Goal: Navigation & Orientation: Find specific page/section

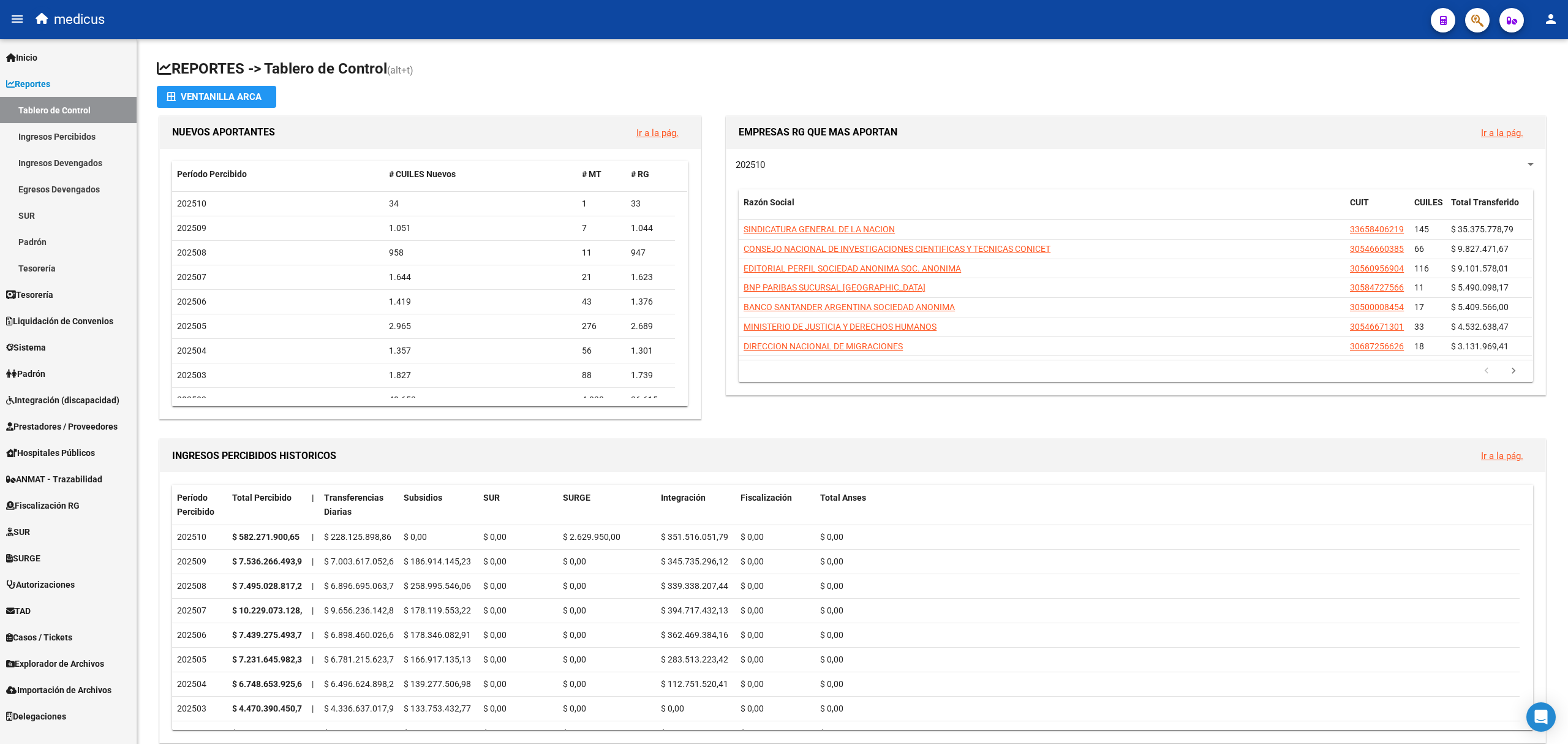
click at [42, 367] on span "Padrón" at bounding box center [26, 374] width 39 height 14
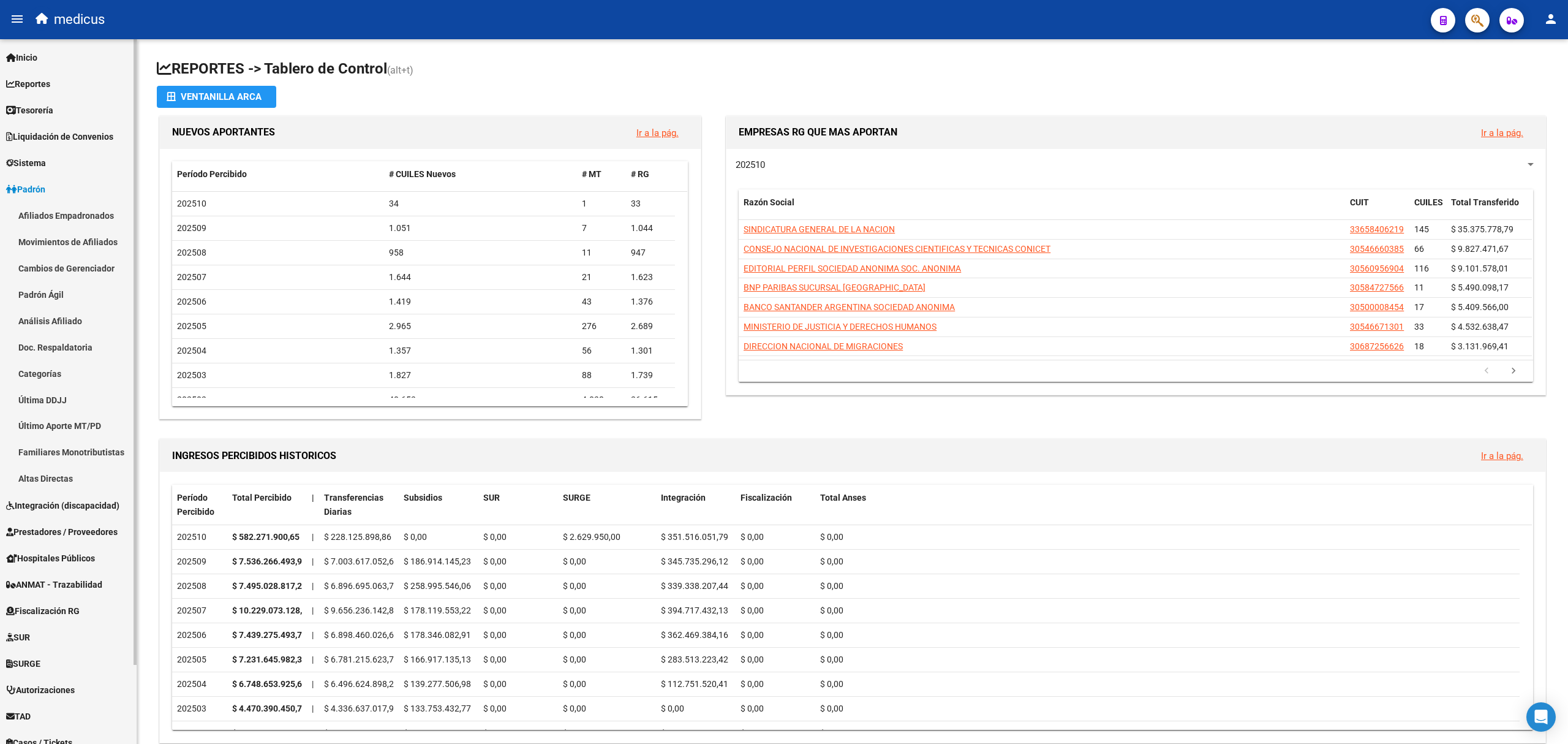
scroll to position [90, 0]
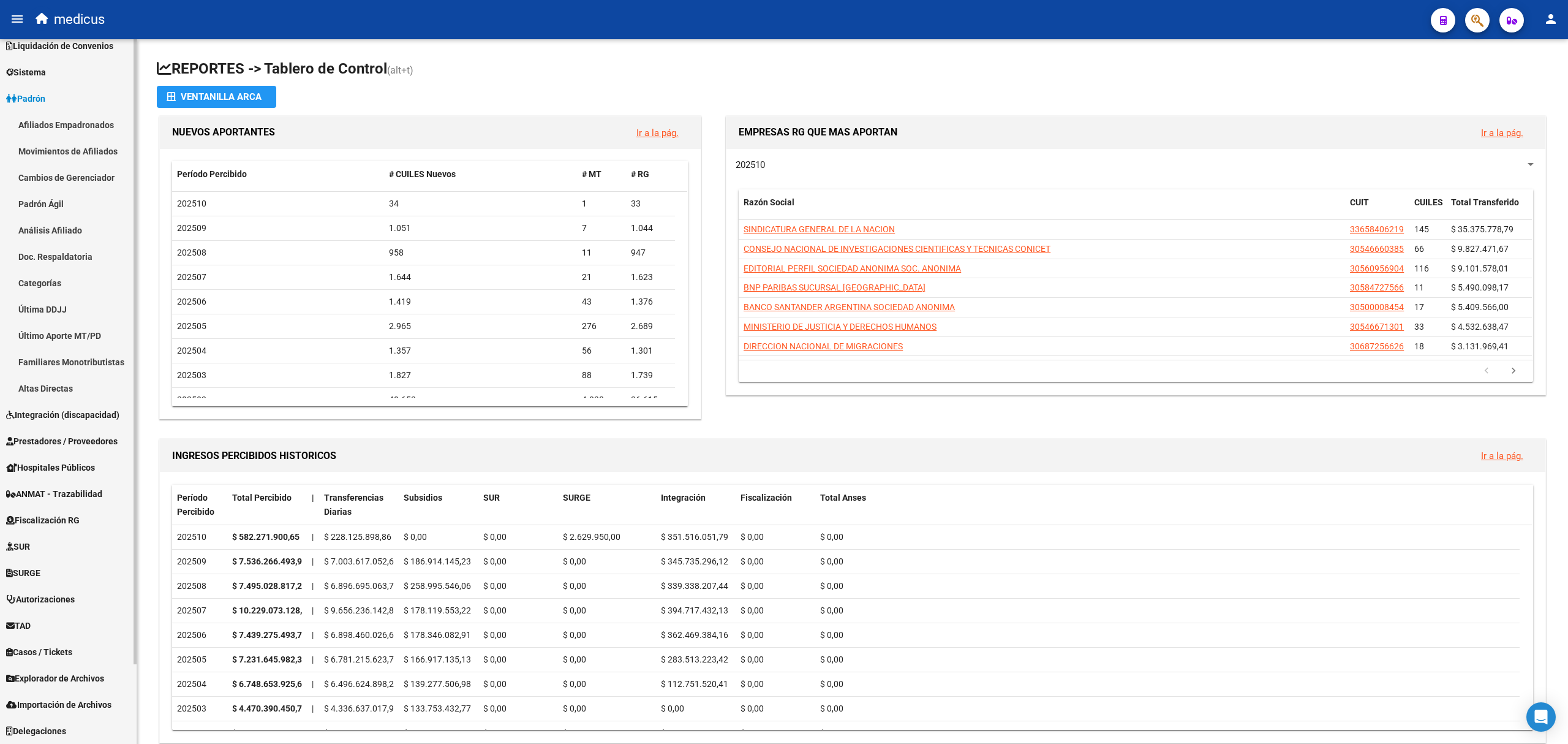
click at [60, 704] on span "Importación de Archivos" at bounding box center [59, 704] width 106 height 14
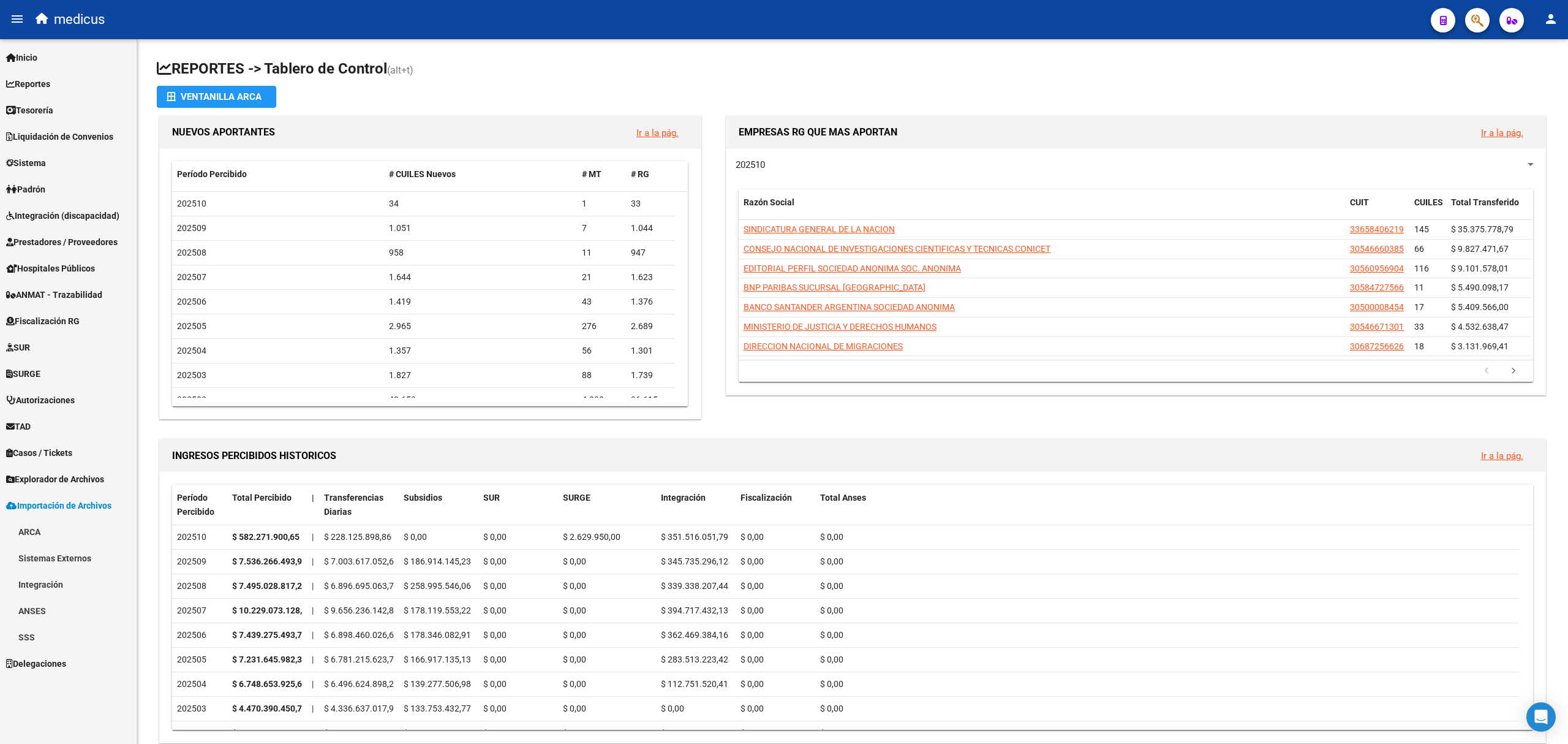
scroll to position [0, 0]
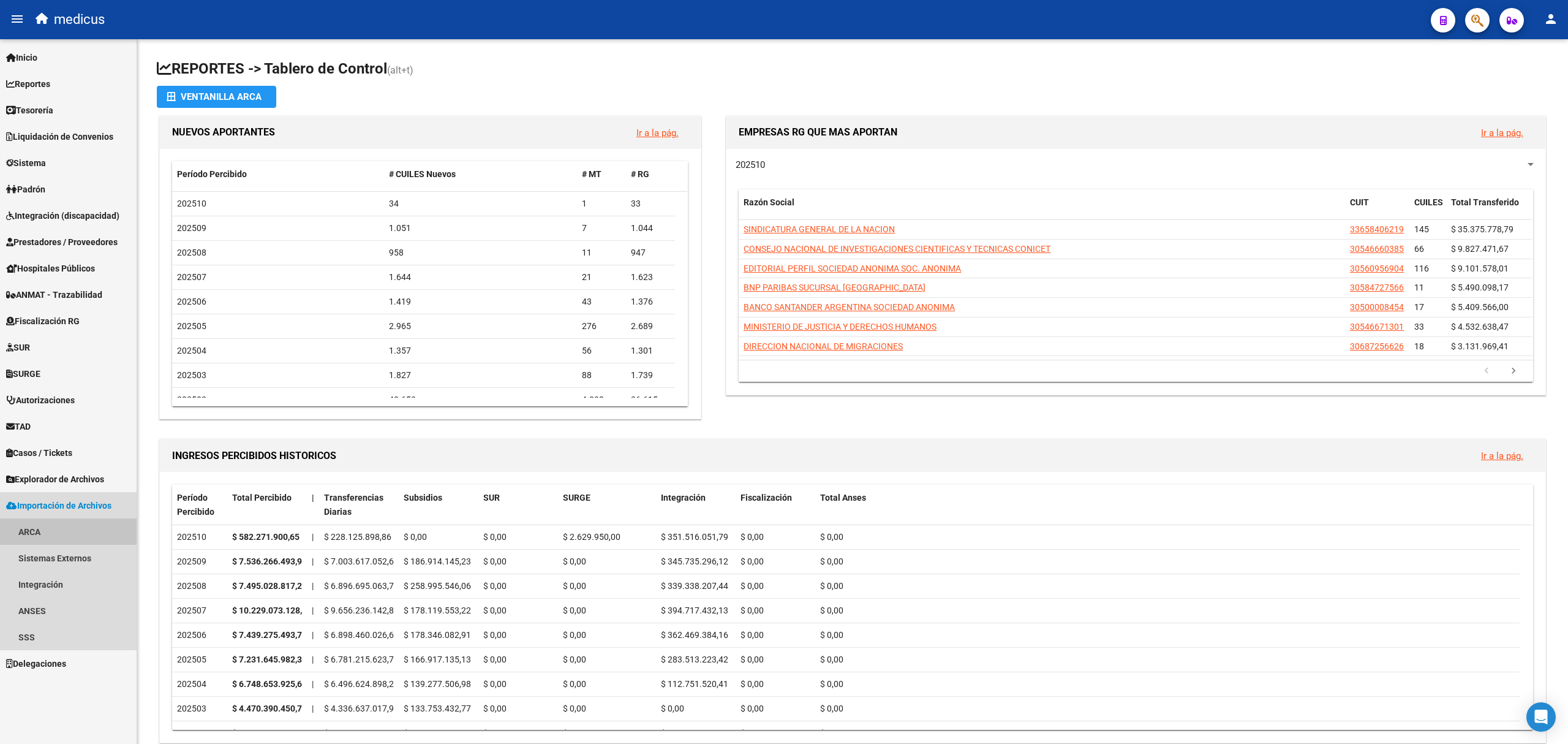
click at [36, 528] on link "ARCA" at bounding box center [68, 531] width 137 height 26
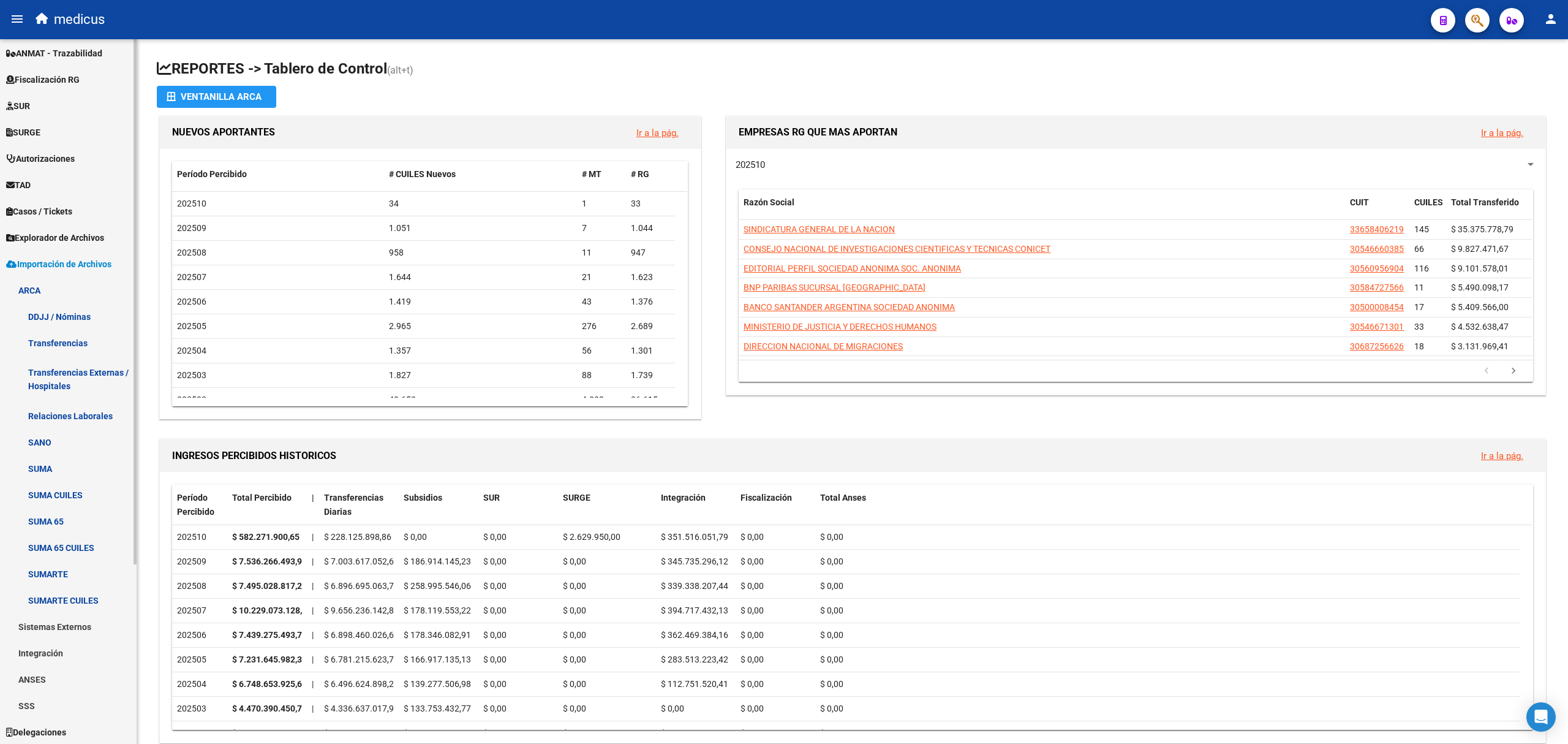
scroll to position [243, 0]
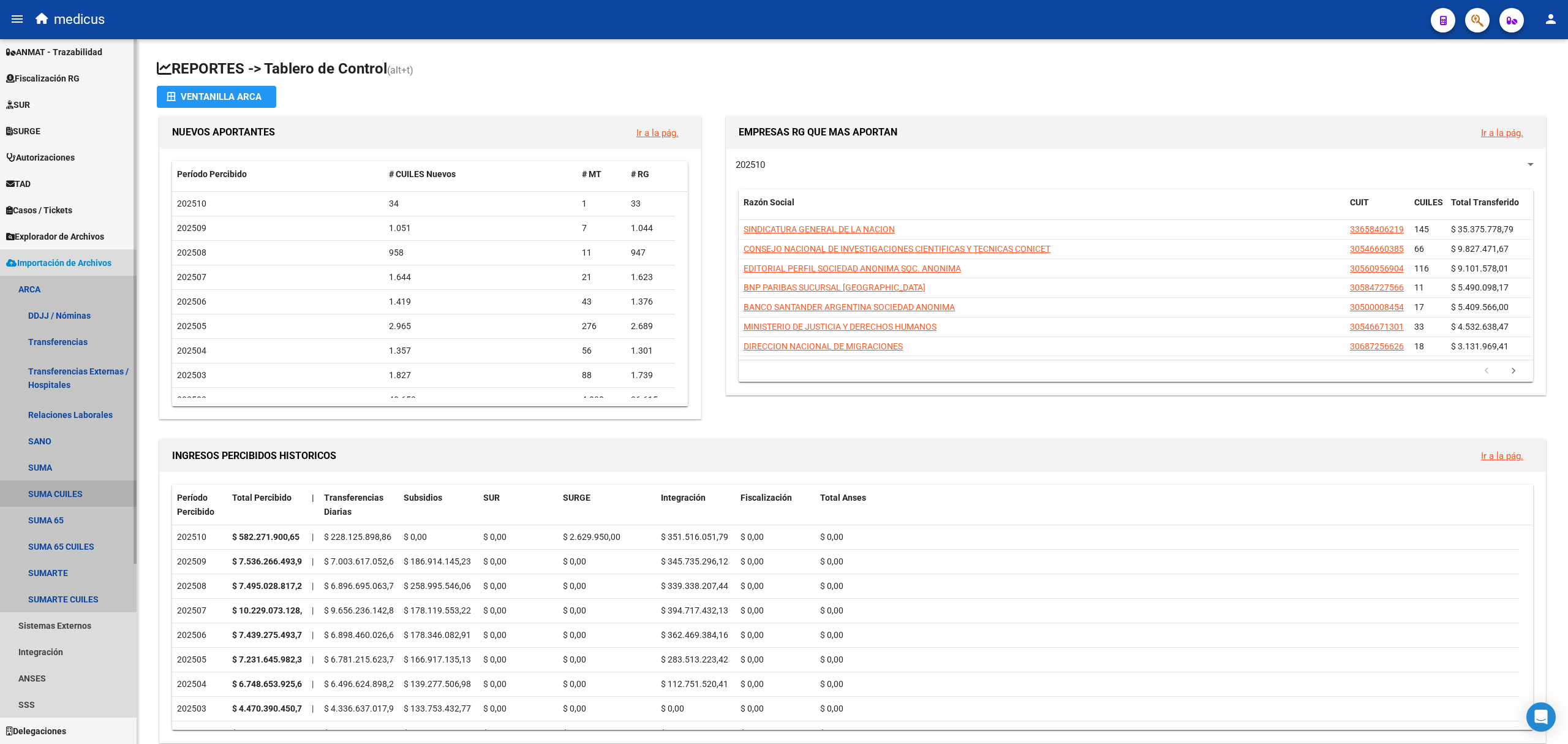
click at [55, 494] on link "SUMA CUILES" at bounding box center [68, 493] width 137 height 26
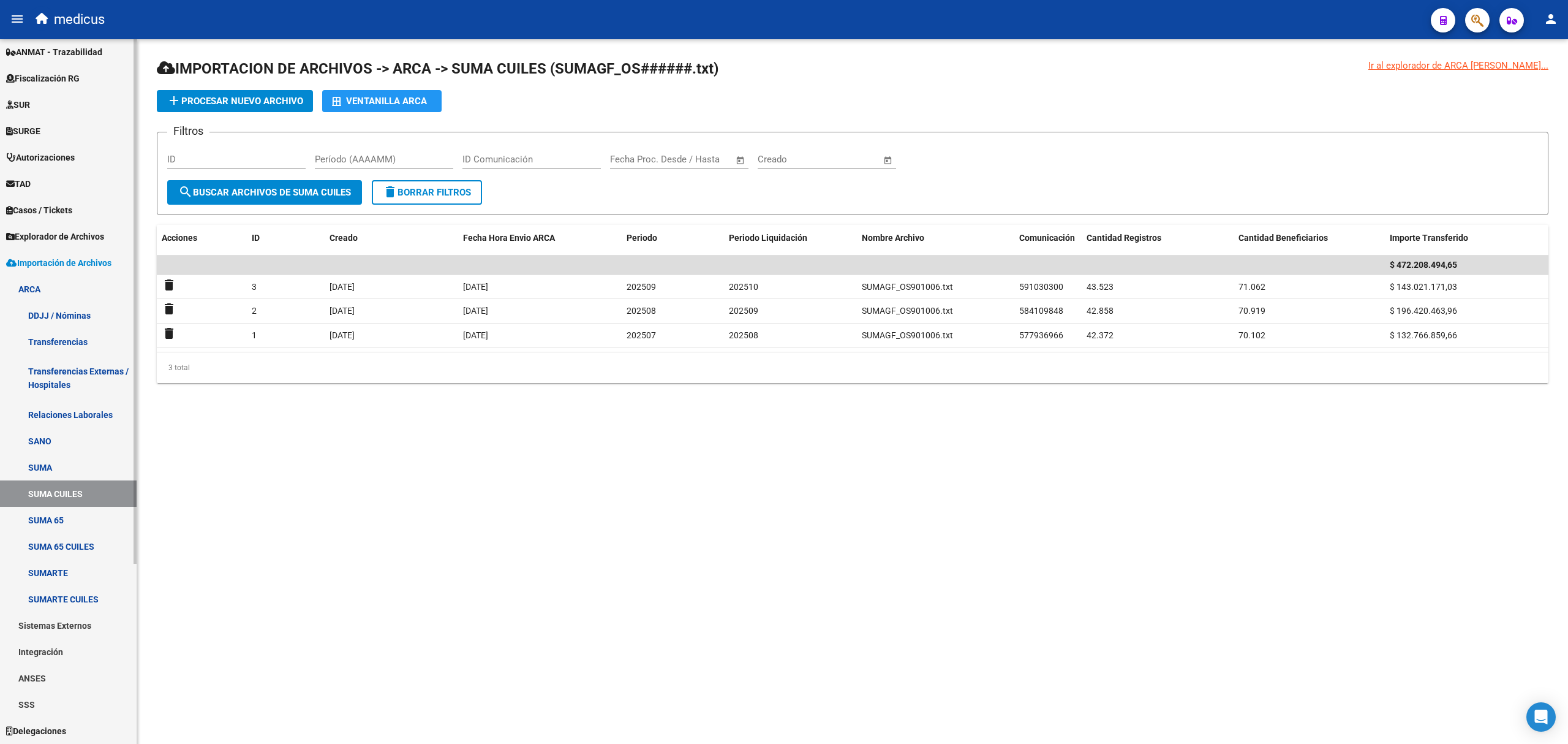
click at [67, 545] on link "SUMA 65 CUILES" at bounding box center [68, 546] width 137 height 26
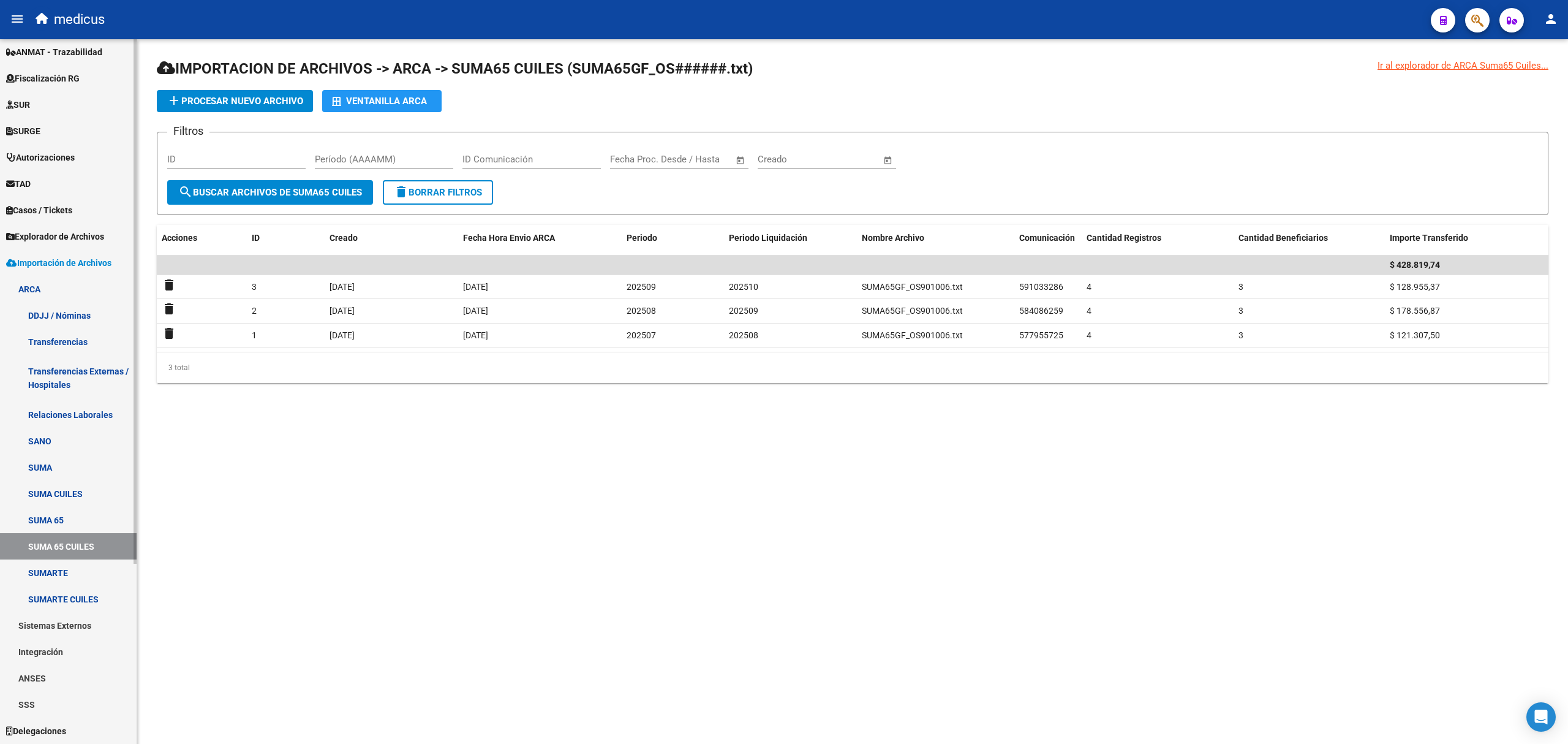
click at [71, 596] on link "SUMARTE CUILES" at bounding box center [68, 598] width 137 height 26
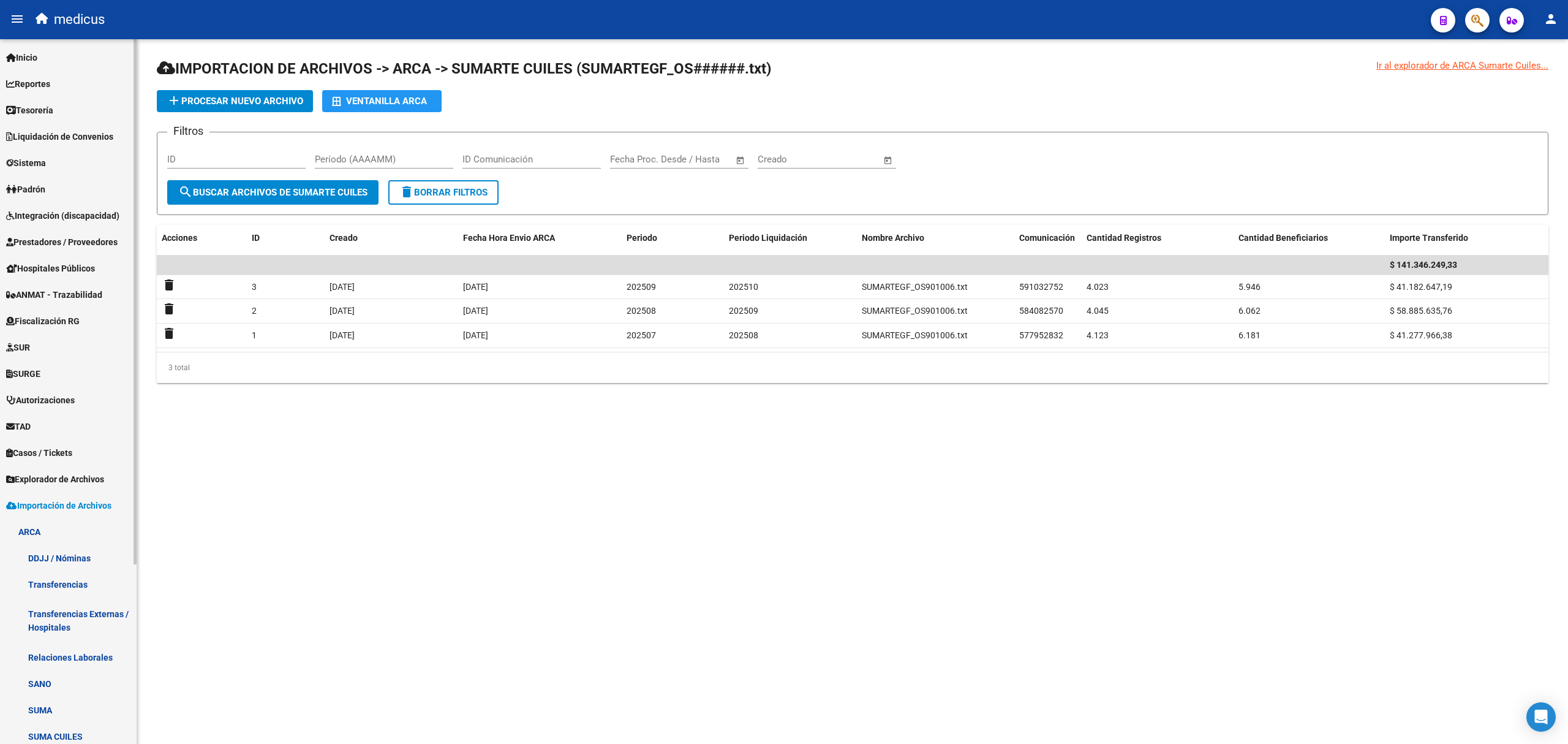
click at [37, 82] on span "Reportes" at bounding box center [28, 84] width 44 height 14
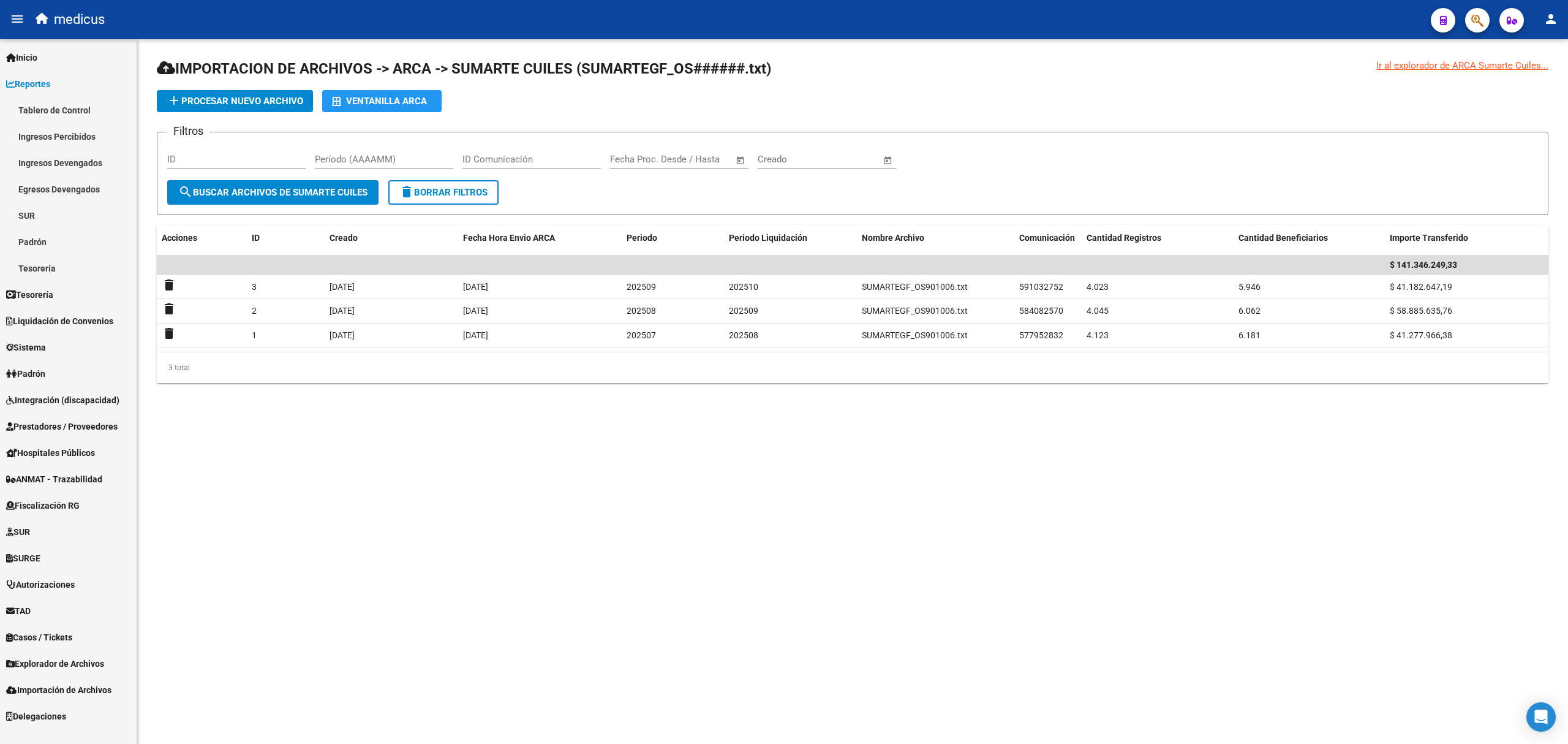
click at [60, 164] on link "Ingresos Devengados" at bounding box center [68, 162] width 137 height 26
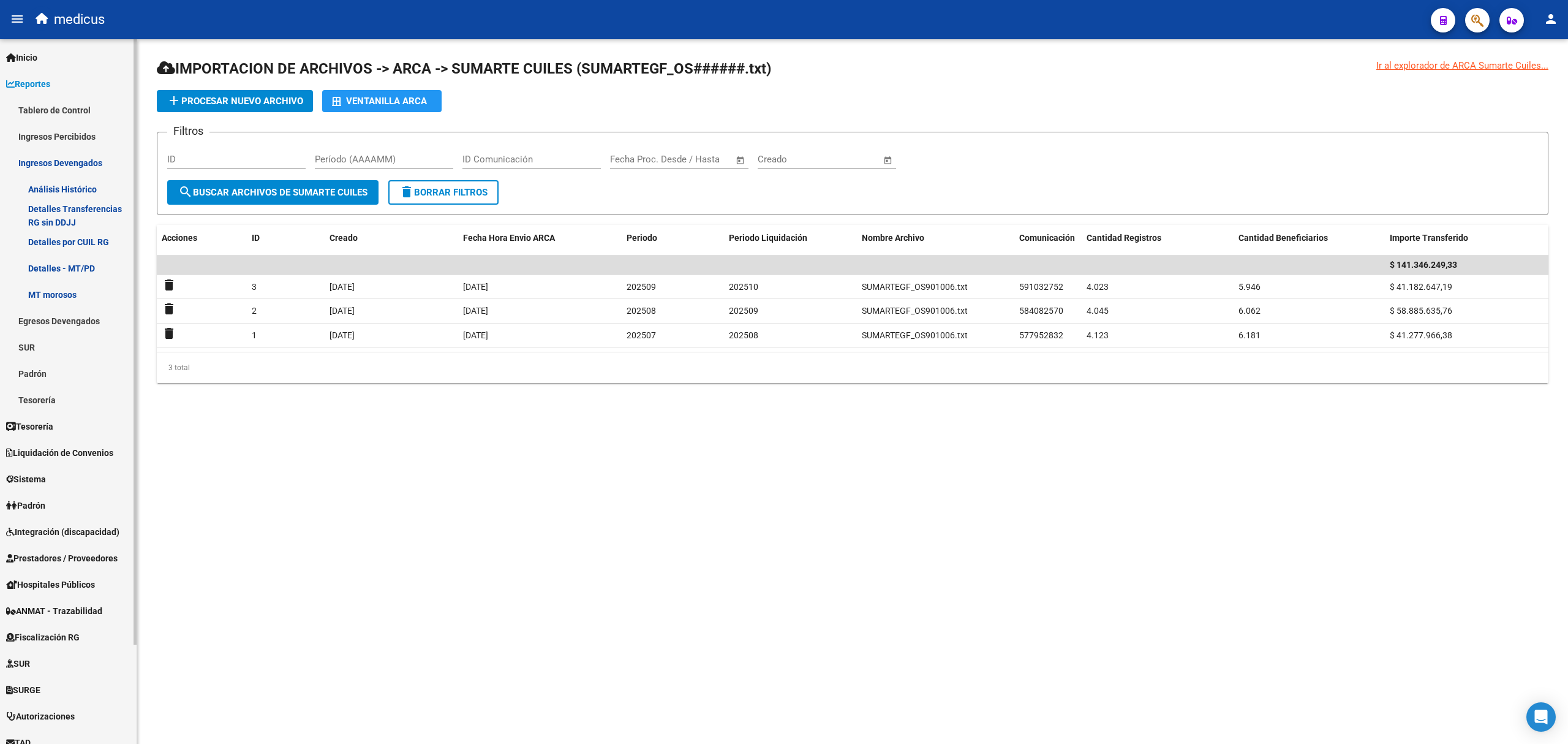
click at [76, 243] on link "Detalles por CUIL RG" at bounding box center [68, 242] width 137 height 26
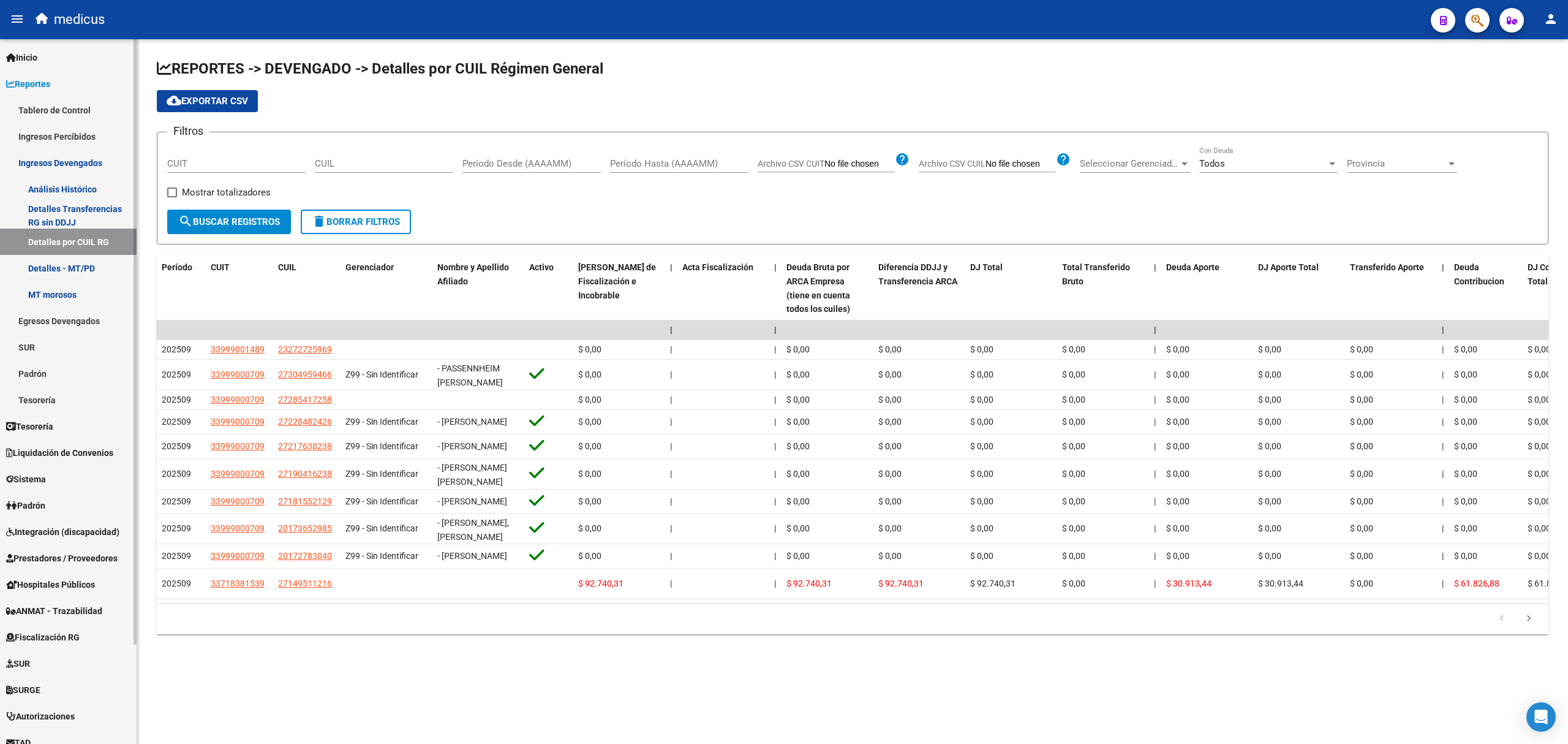
click at [64, 188] on link "Análisis Histórico" at bounding box center [68, 189] width 137 height 26
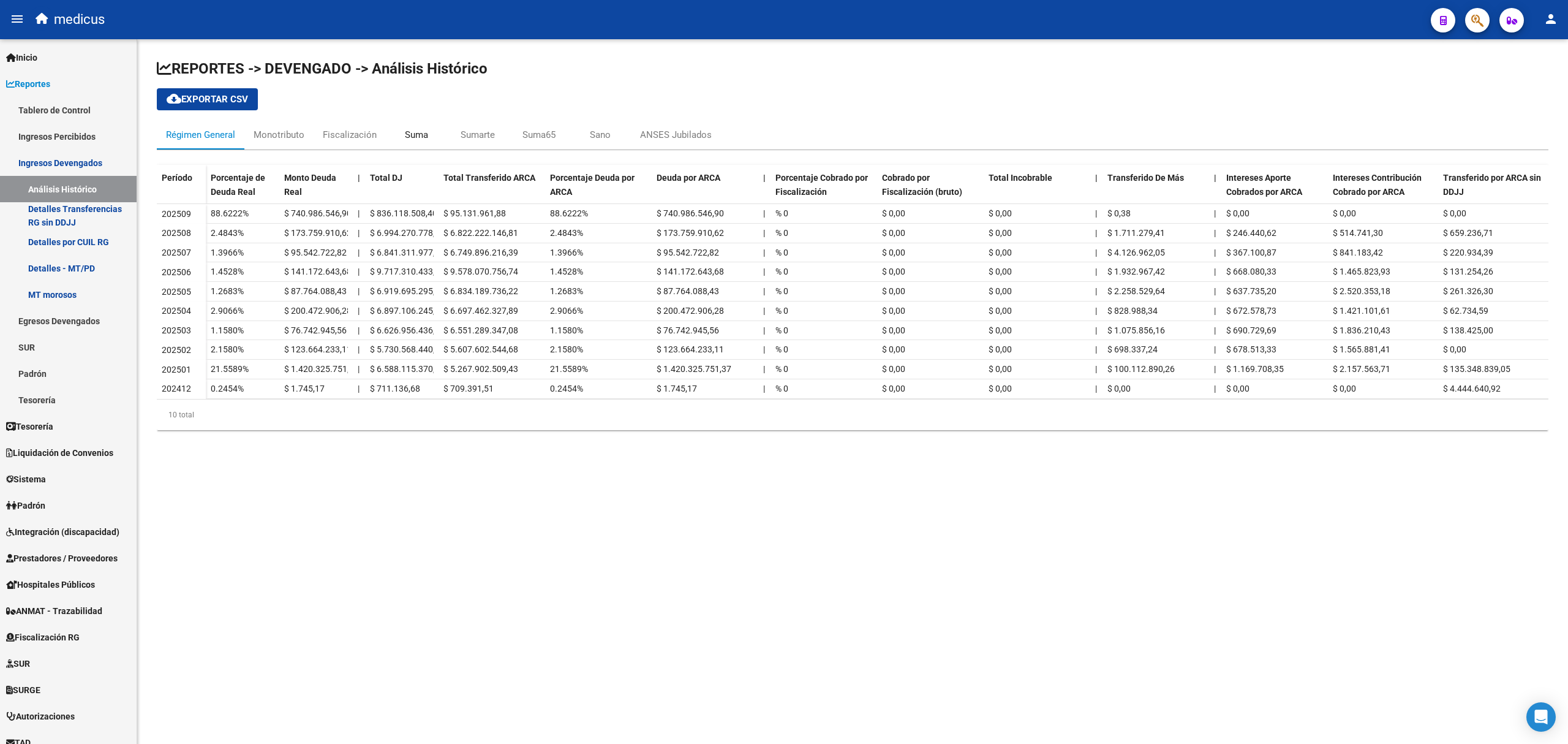
click at [424, 133] on div "Suma" at bounding box center [417, 134] width 24 height 14
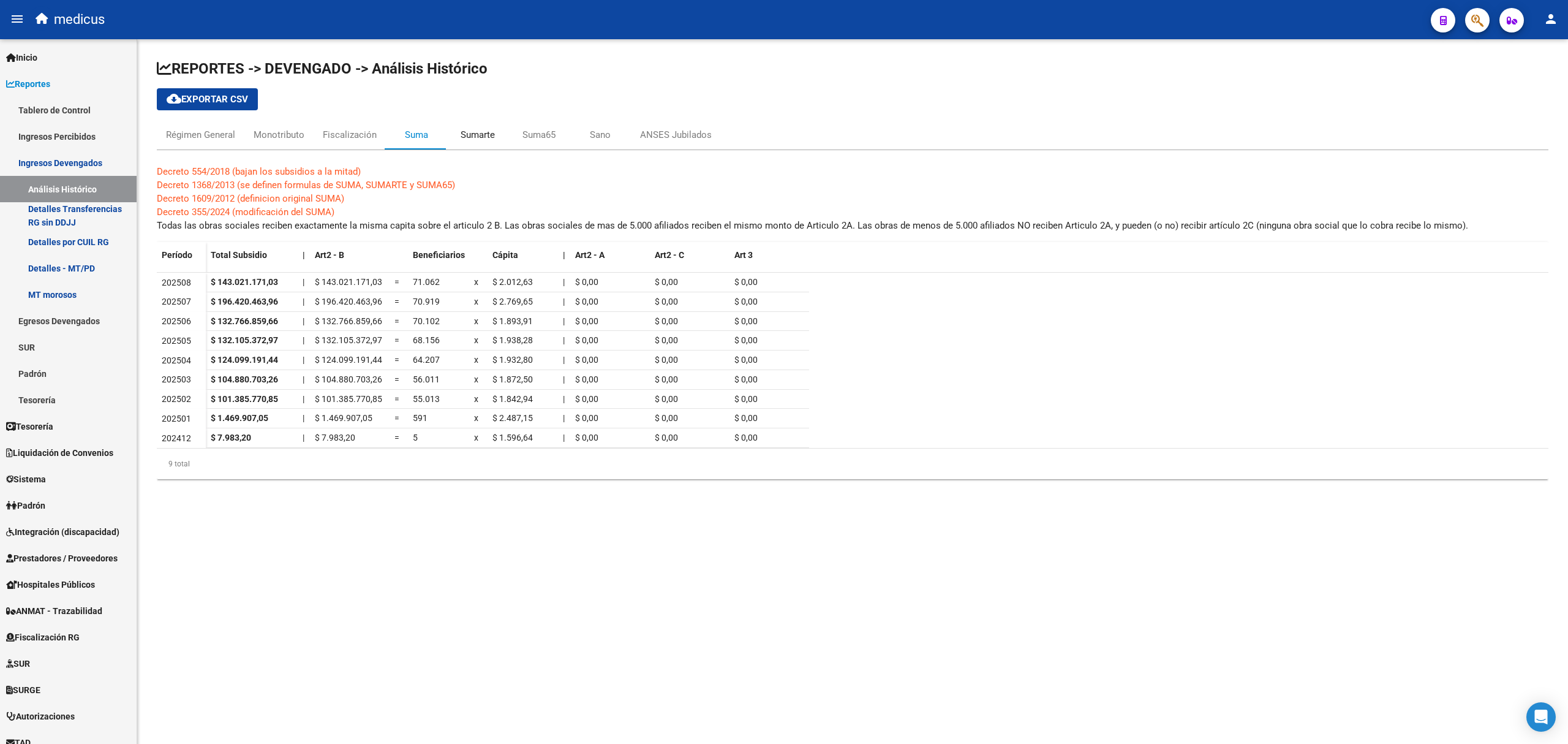
click at [479, 133] on div "Sumarte" at bounding box center [478, 134] width 35 height 14
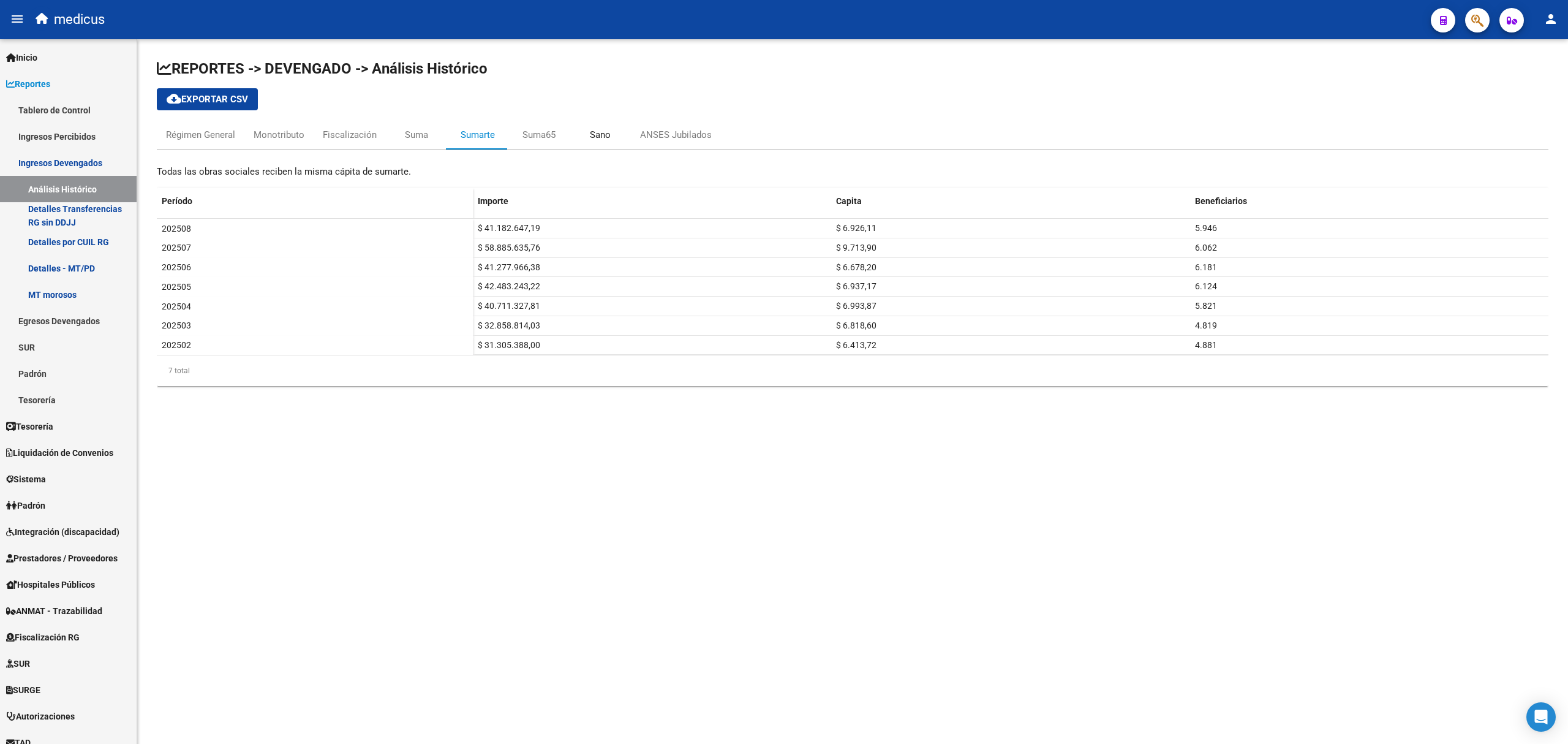
click at [594, 135] on div "Sano" at bounding box center [600, 134] width 21 height 14
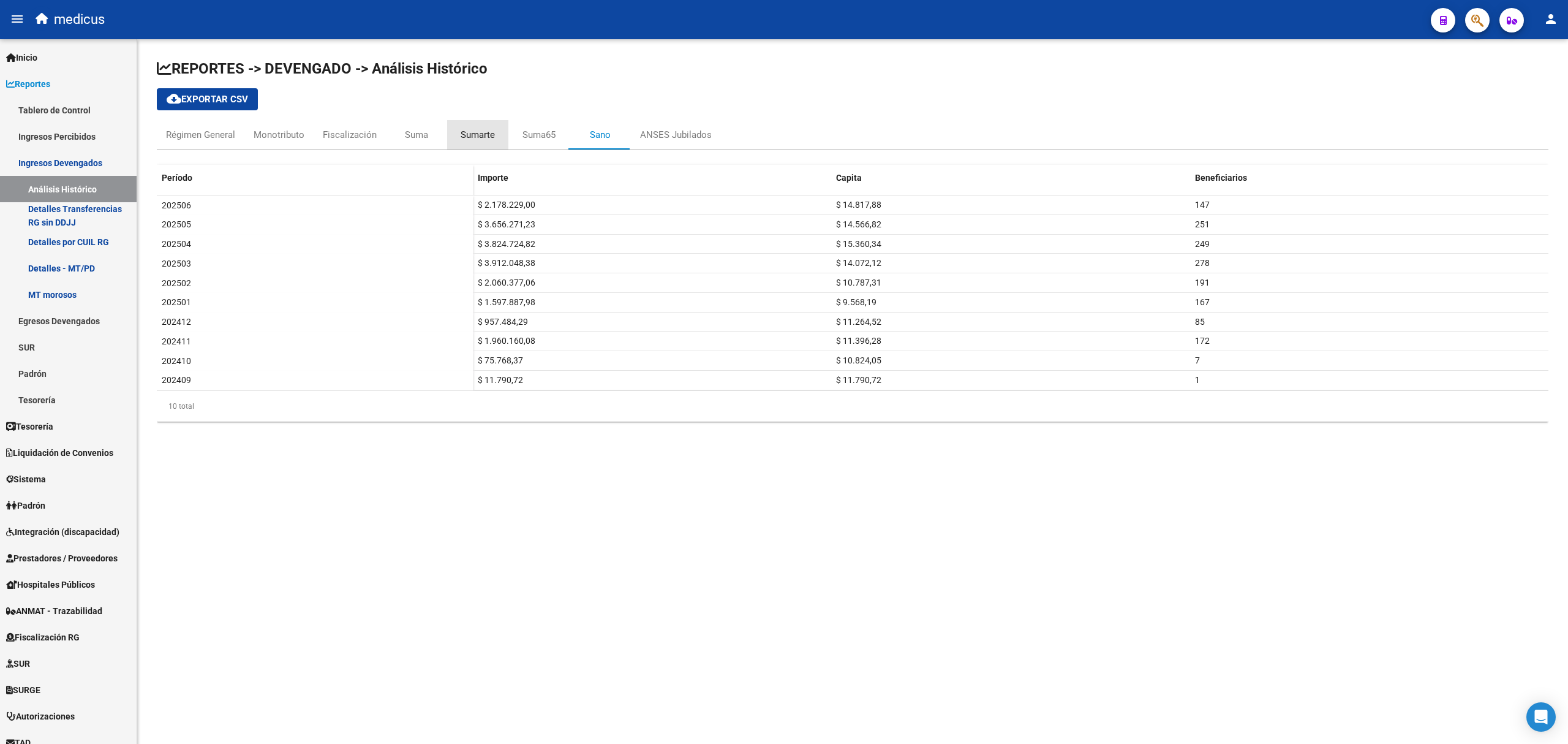
click at [477, 138] on div "Sumarte" at bounding box center [478, 134] width 35 height 14
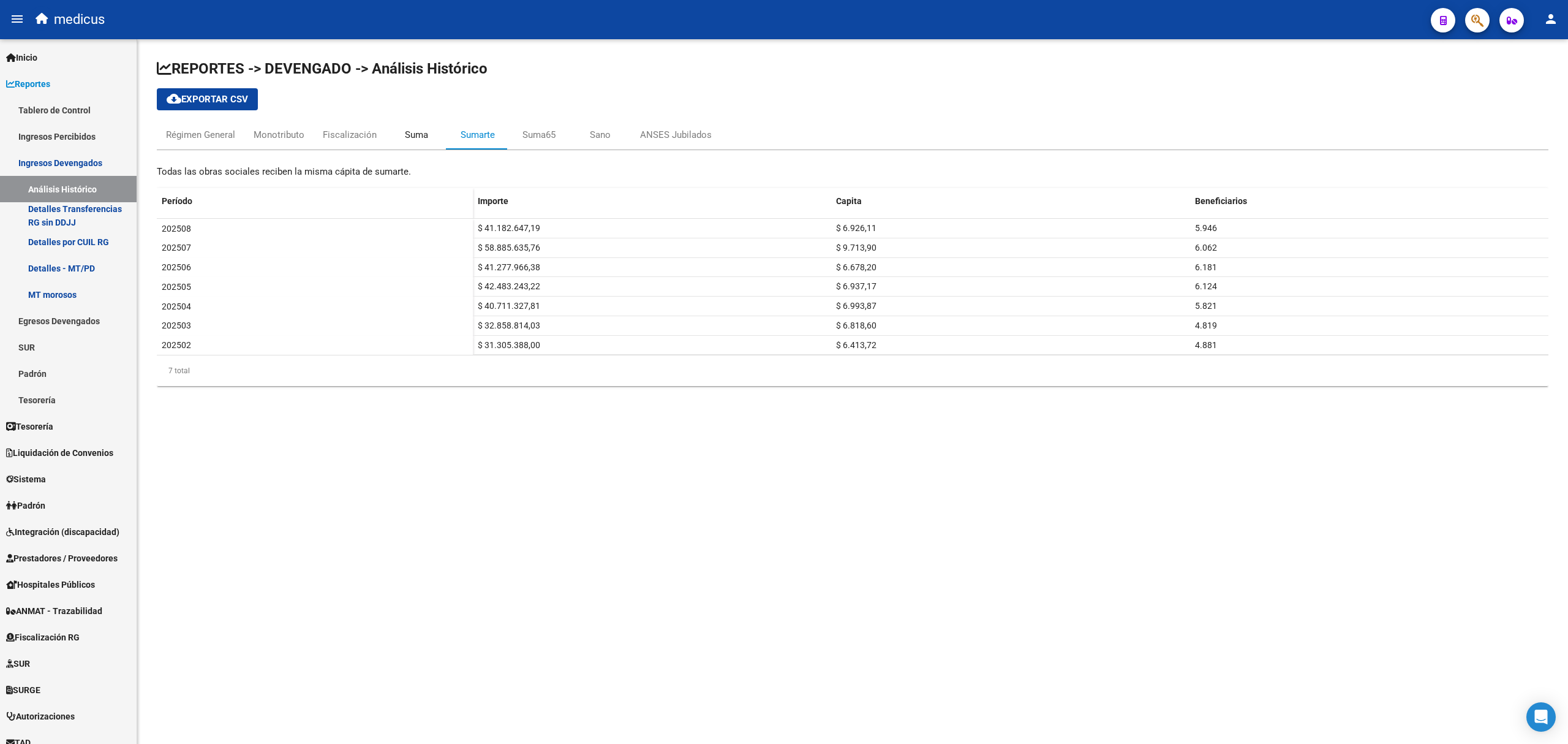
click at [412, 135] on div "Suma" at bounding box center [417, 134] width 24 height 14
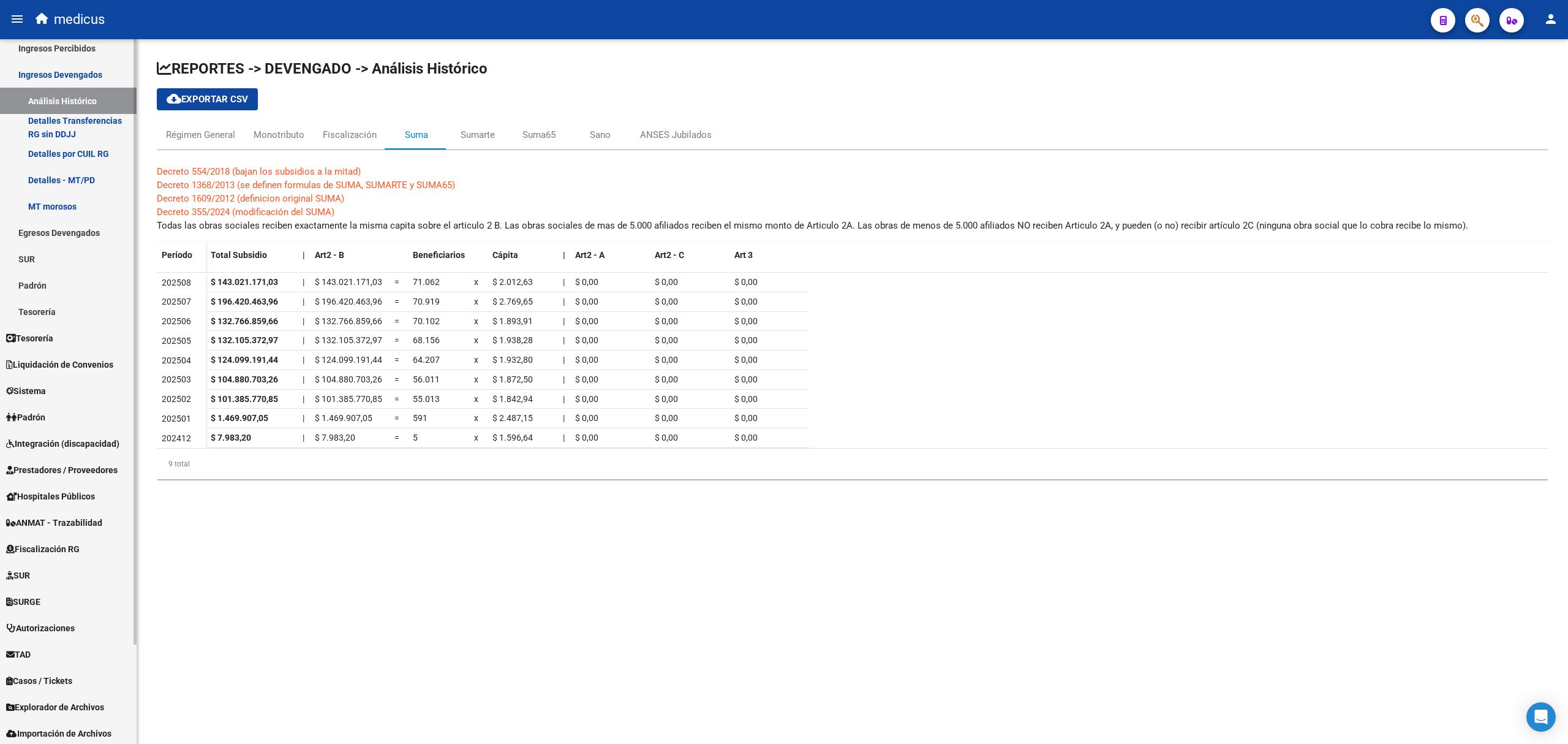
scroll to position [117, 0]
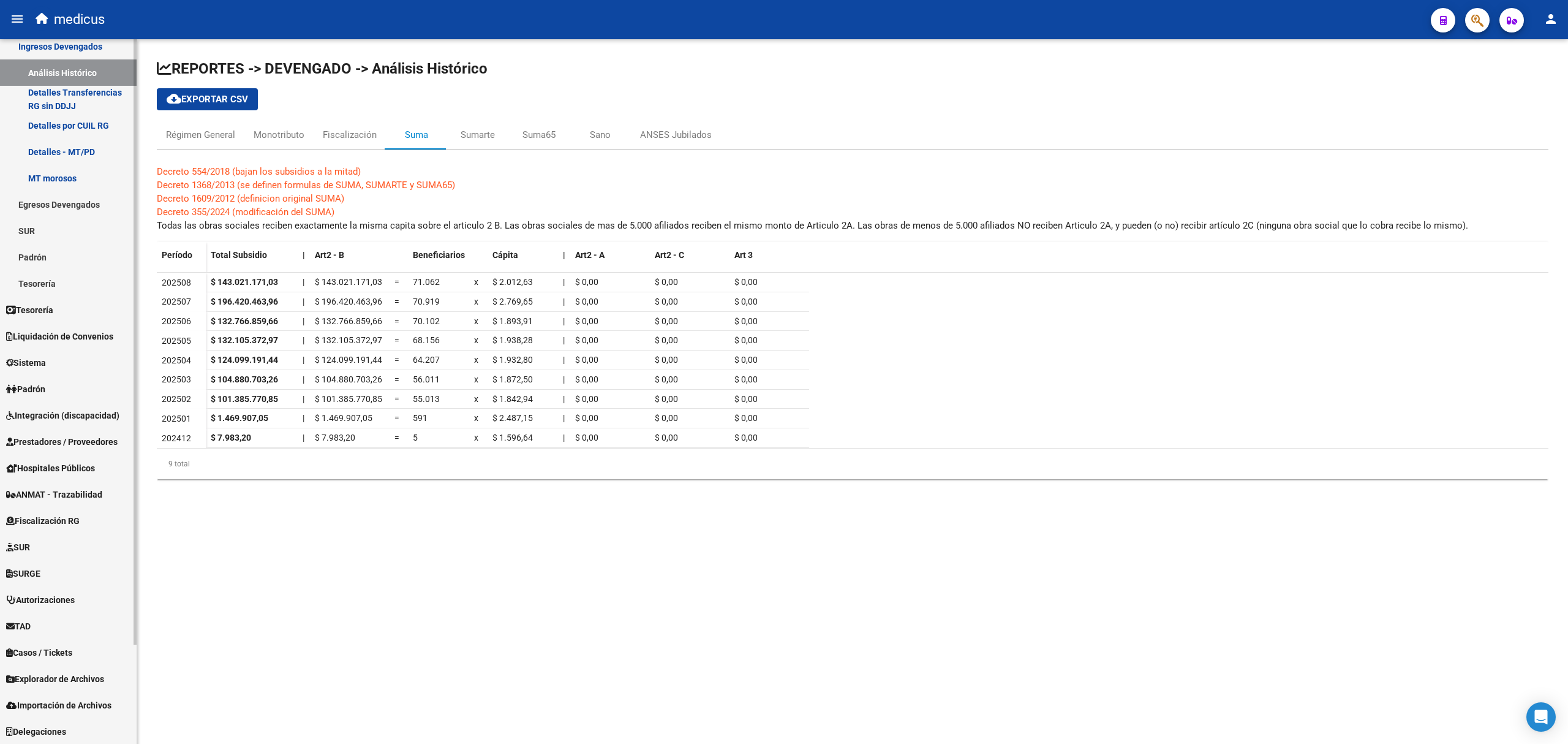
click at [70, 679] on span "Explorador de Archivos" at bounding box center [56, 678] width 98 height 14
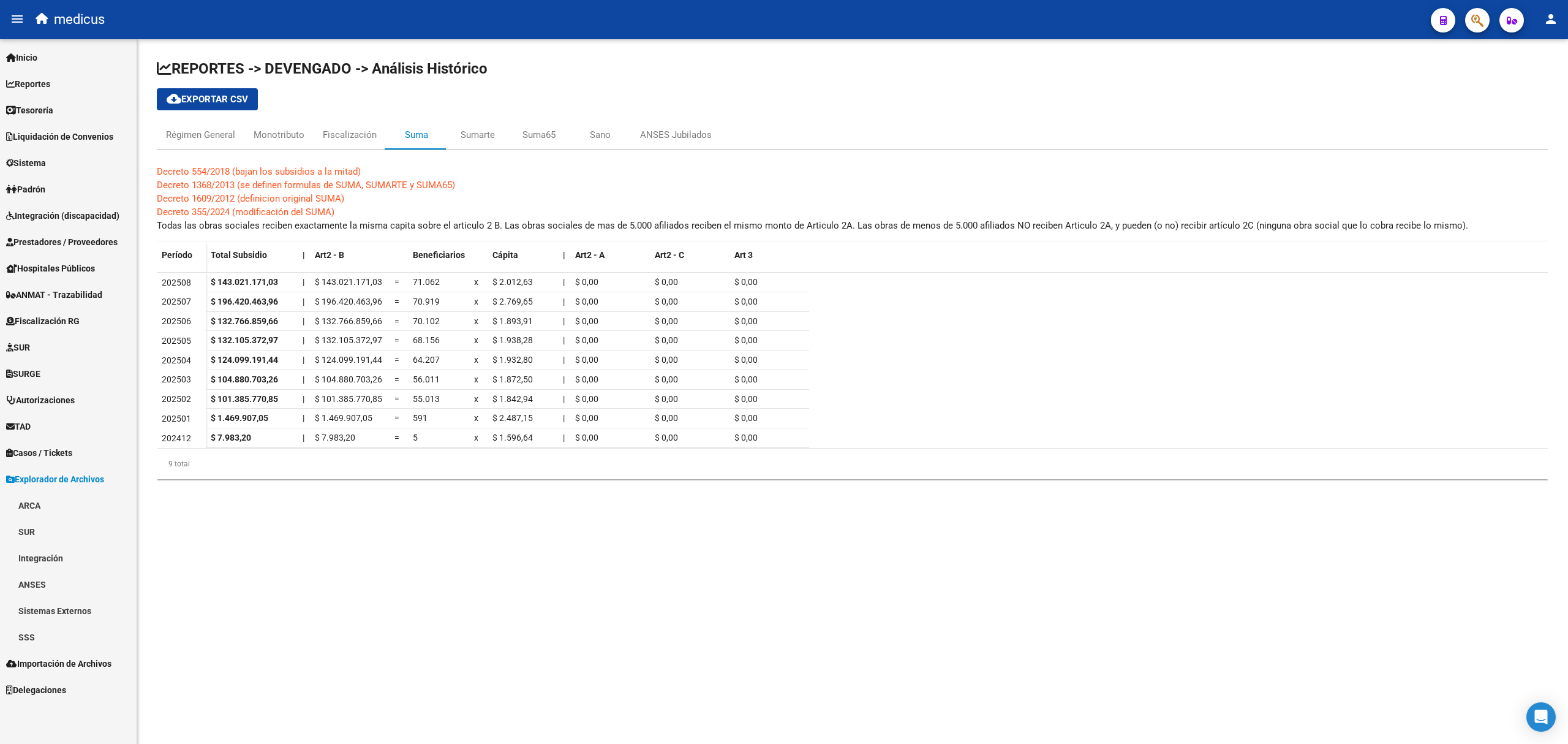
scroll to position [0, 0]
click at [33, 507] on link "ARCA" at bounding box center [68, 505] width 137 height 26
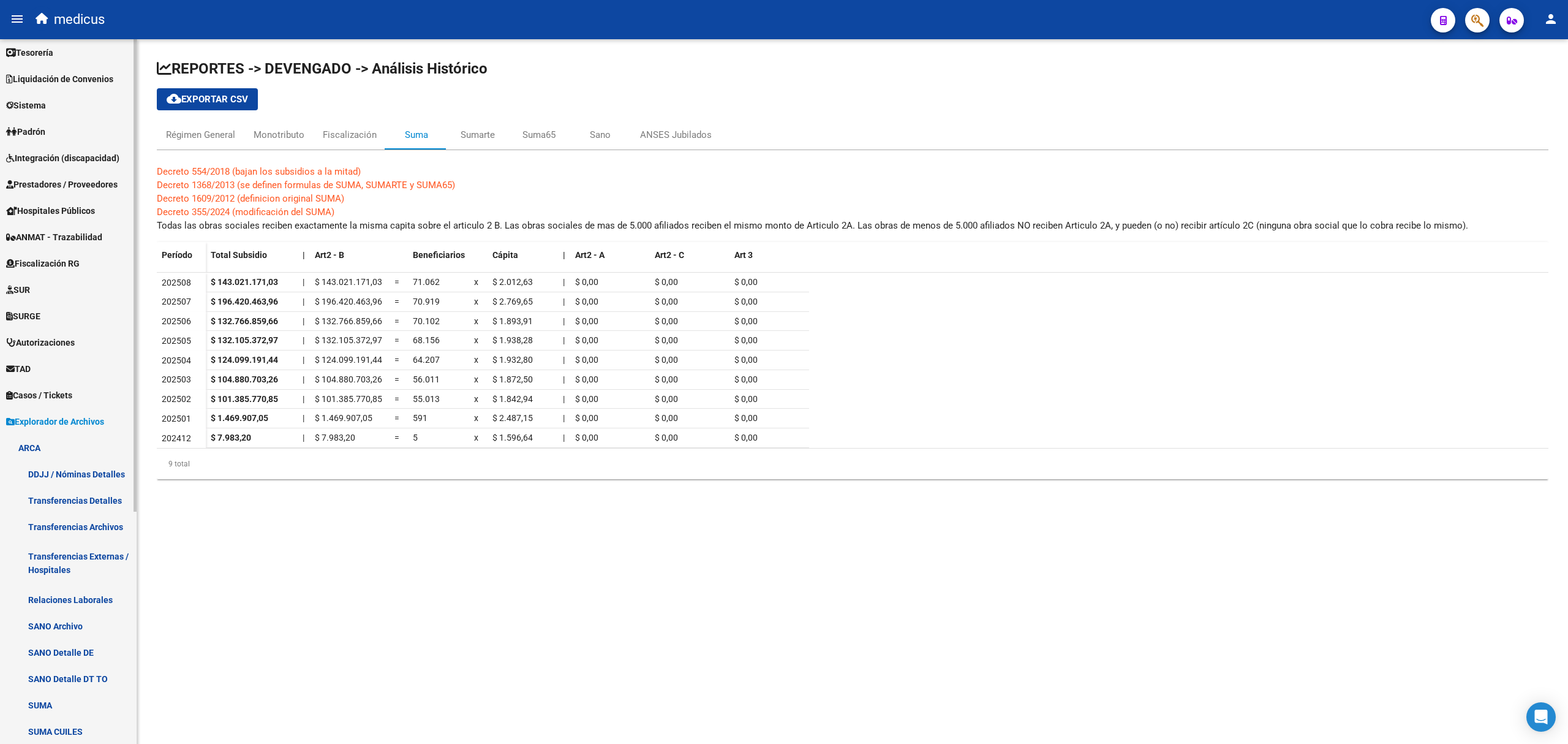
scroll to position [163, 0]
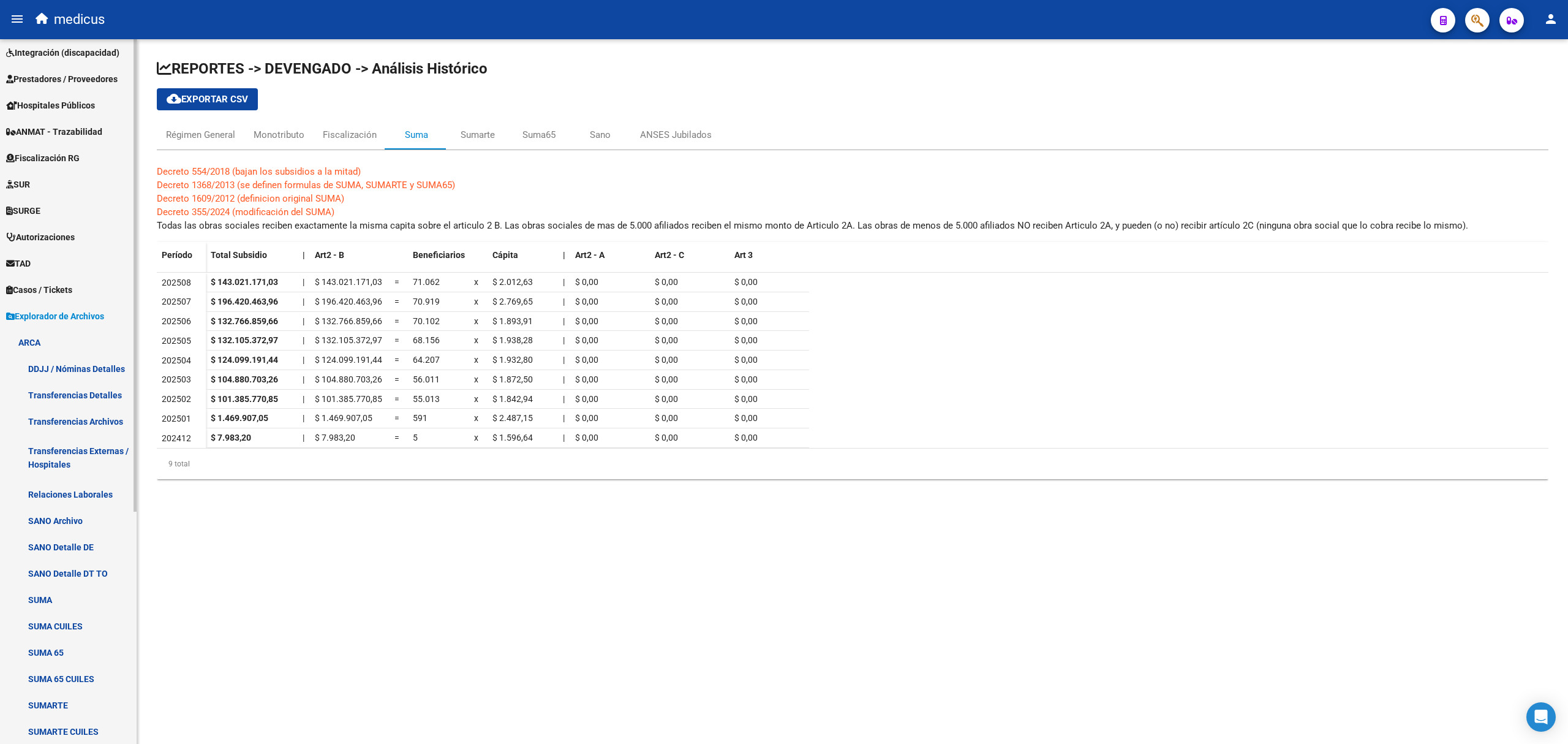
click at [49, 626] on link "SUMA CUILES" at bounding box center [68, 625] width 137 height 26
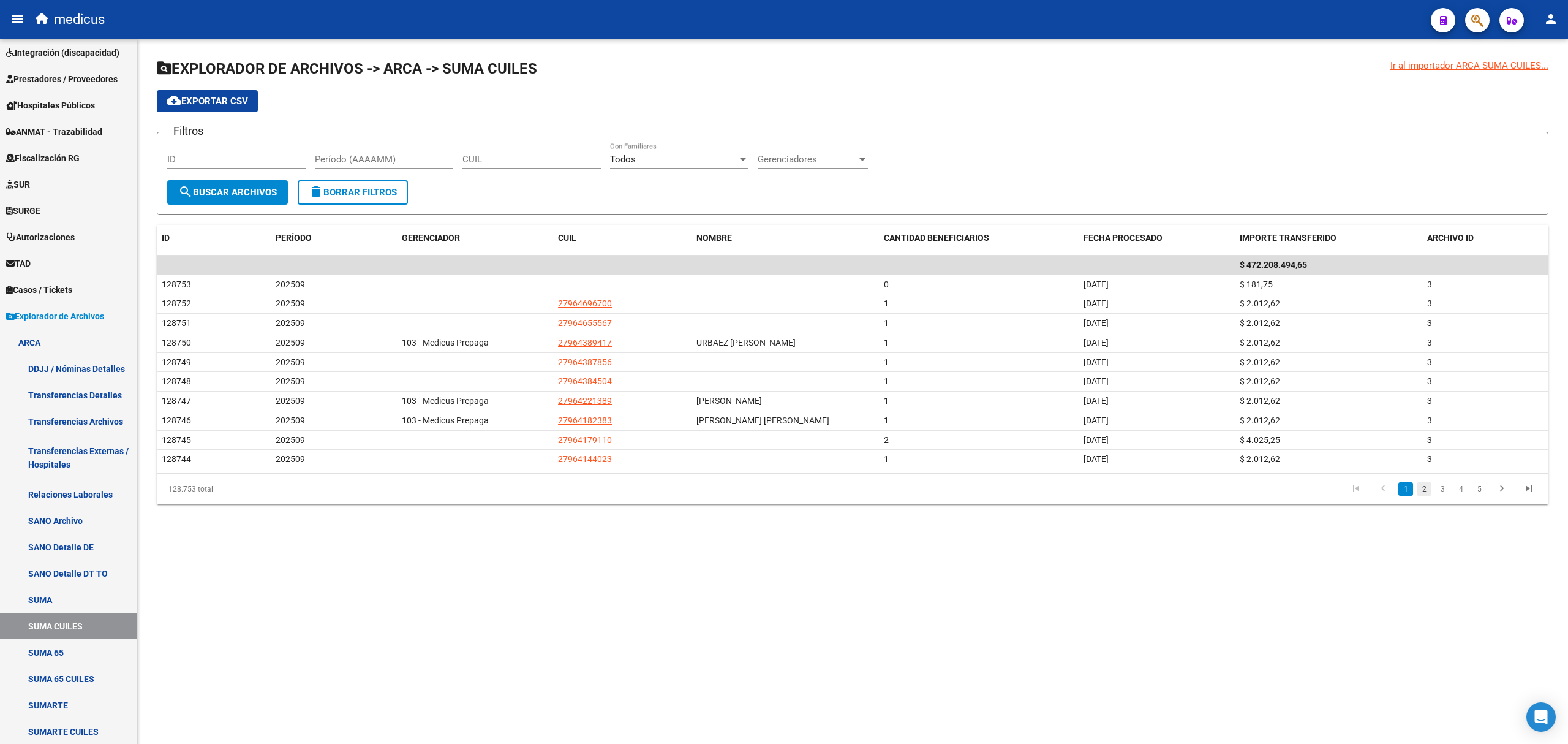
click at [1427, 491] on link "2" at bounding box center [1424, 489] width 15 height 14
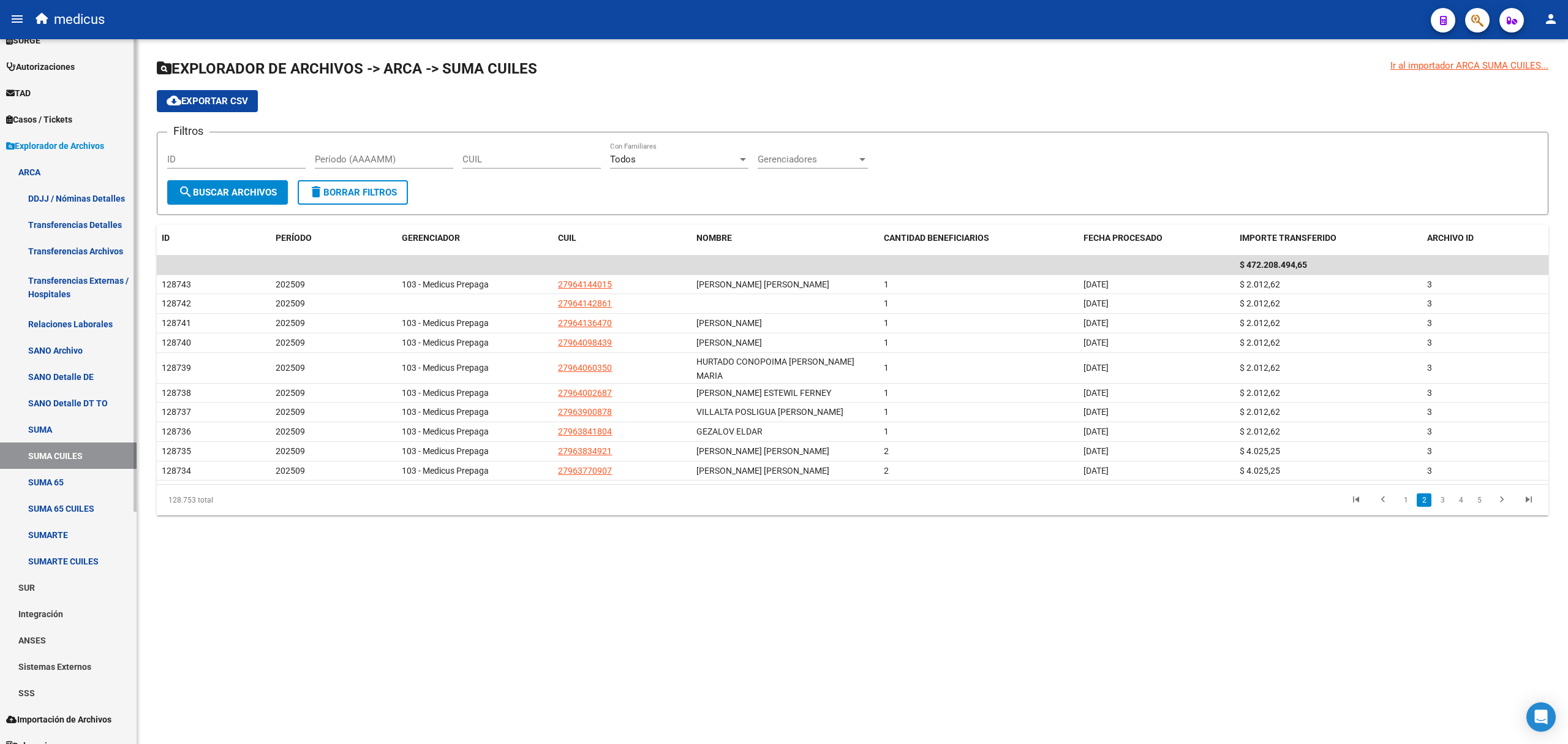
scroll to position [348, 0]
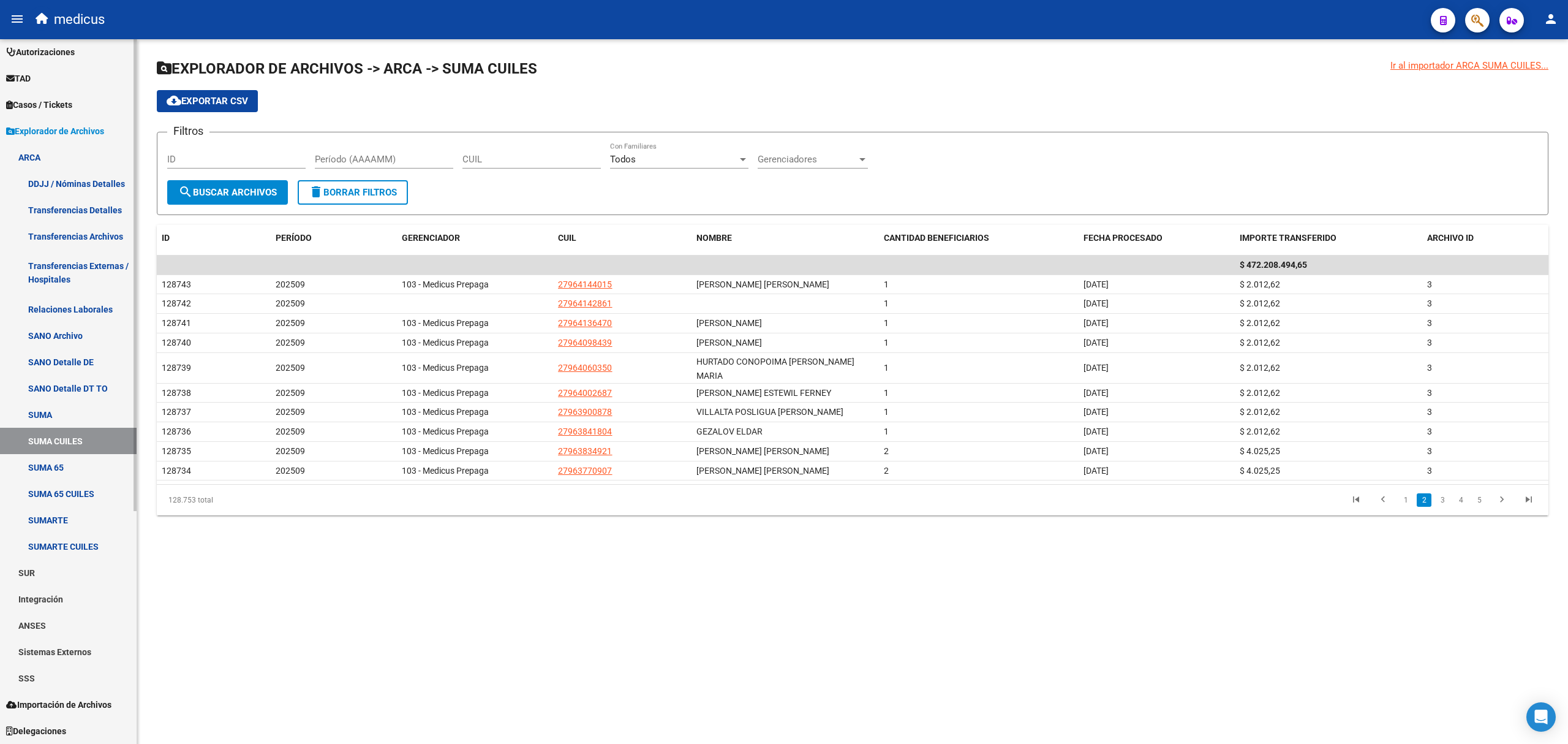
click at [67, 542] on link "SUMARTE CUILES" at bounding box center [68, 546] width 137 height 26
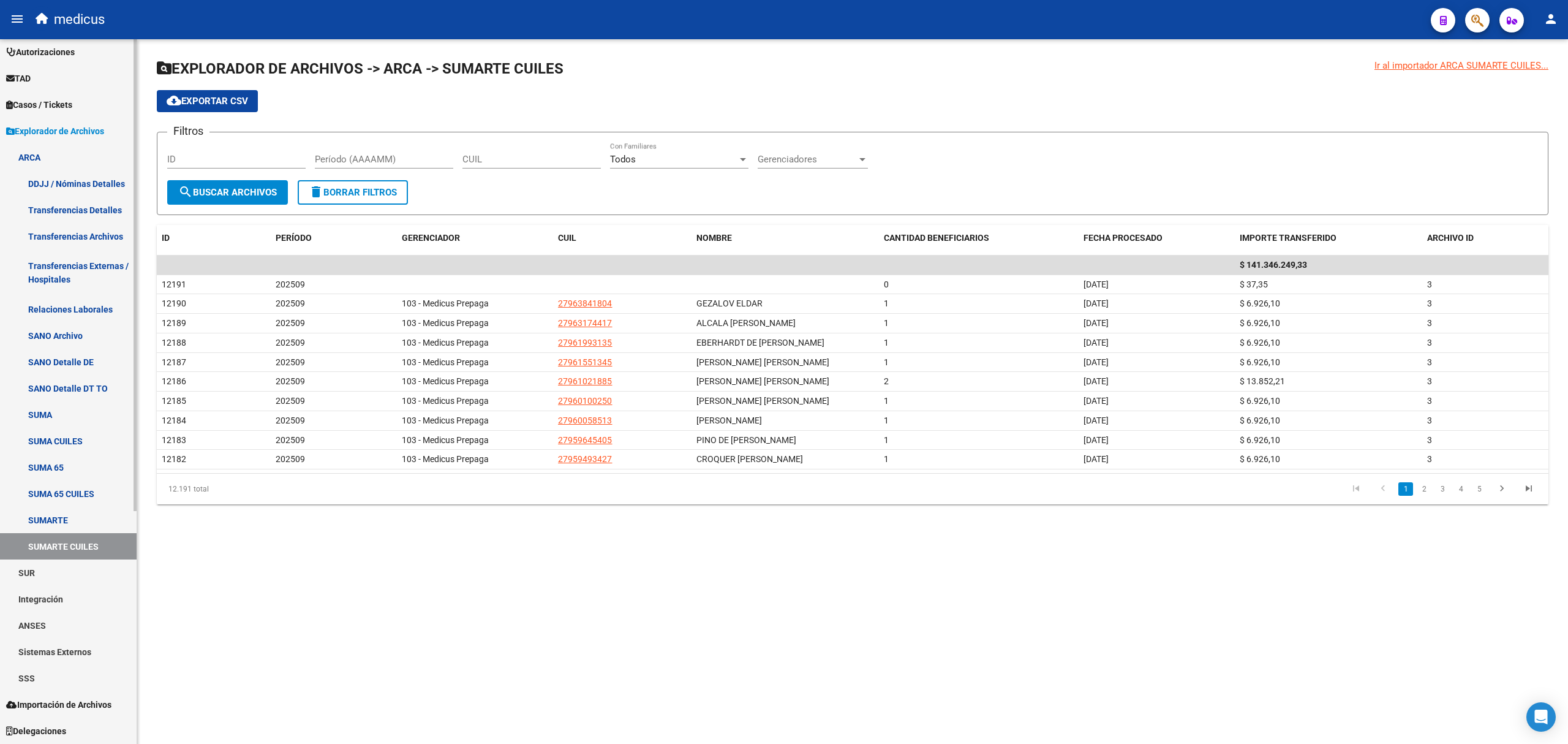
click at [46, 438] on link "SUMA CUILES" at bounding box center [68, 440] width 137 height 26
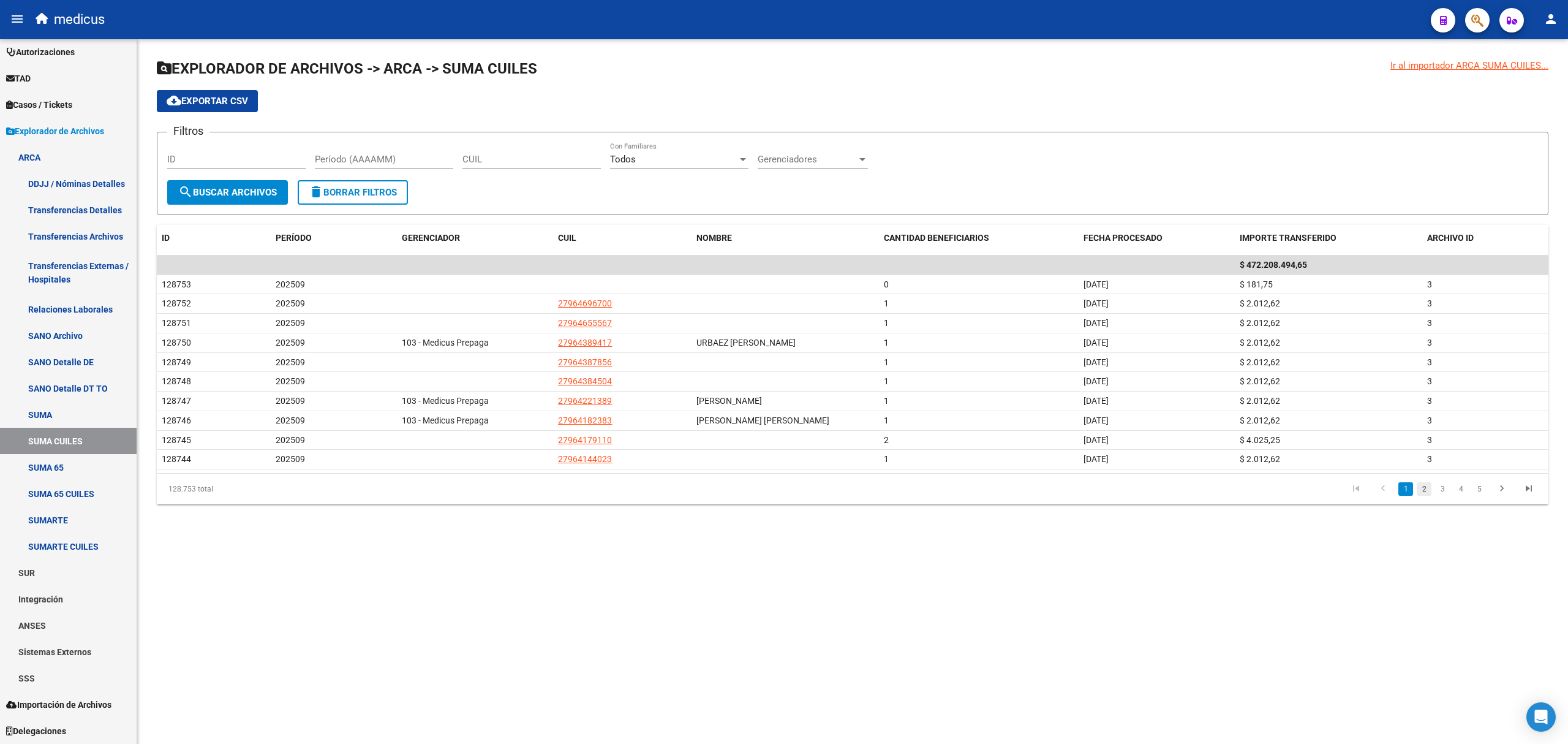
click at [1426, 493] on link "2" at bounding box center [1424, 489] width 15 height 14
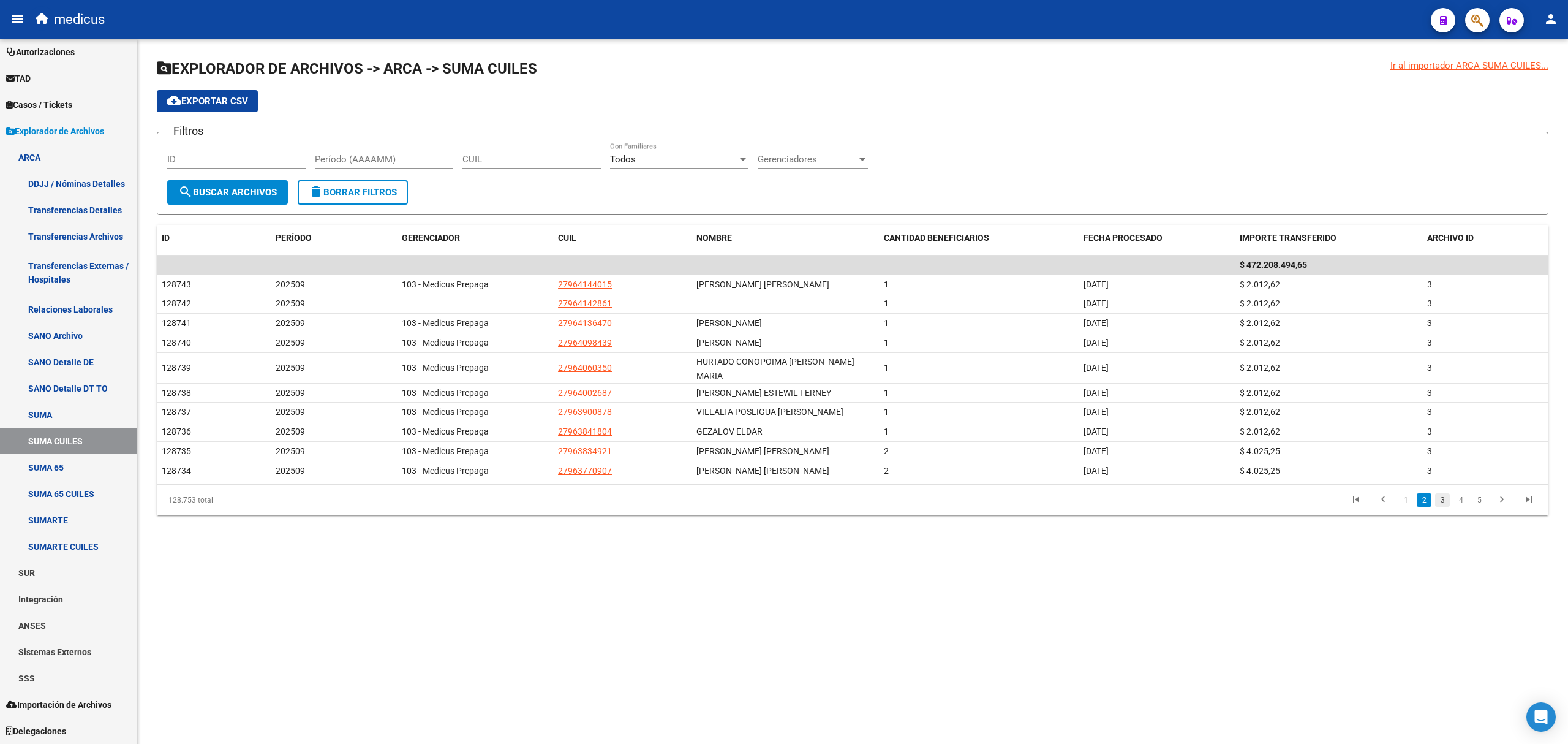
click at [1444, 494] on link "3" at bounding box center [1442, 500] width 15 height 14
